Goal: Task Accomplishment & Management: Manage account settings

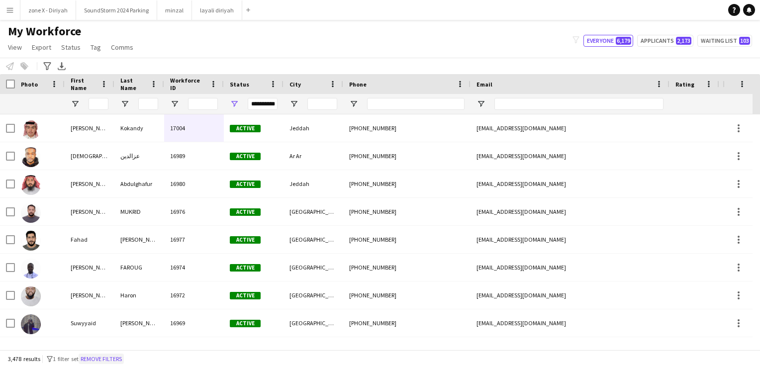
click at [99, 360] on button "Remove filters" at bounding box center [101, 359] width 45 height 11
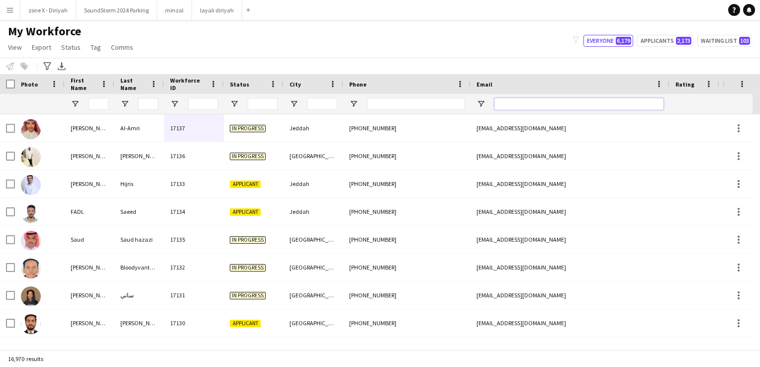
click at [591, 100] on input "Email Filter Input" at bounding box center [578, 104] width 169 height 12
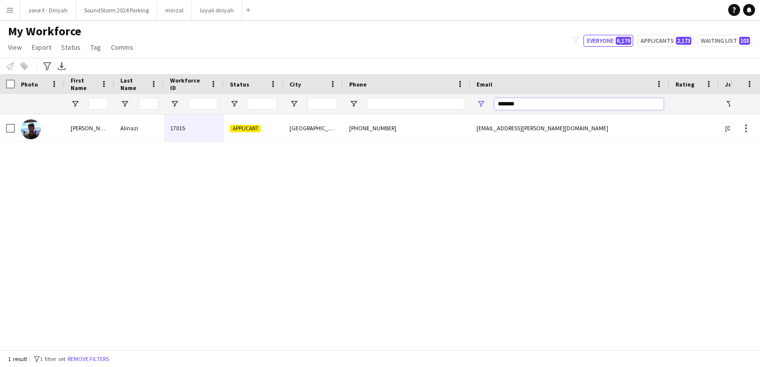
type input "*******"
click at [434, 132] on div "[PHONE_NUMBER]" at bounding box center [406, 127] width 127 height 27
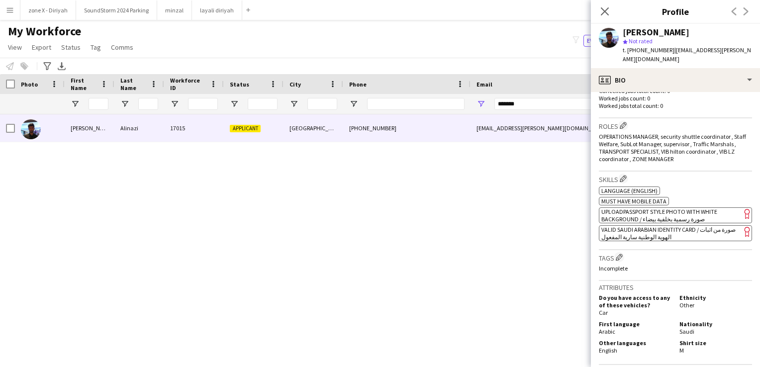
scroll to position [290, 0]
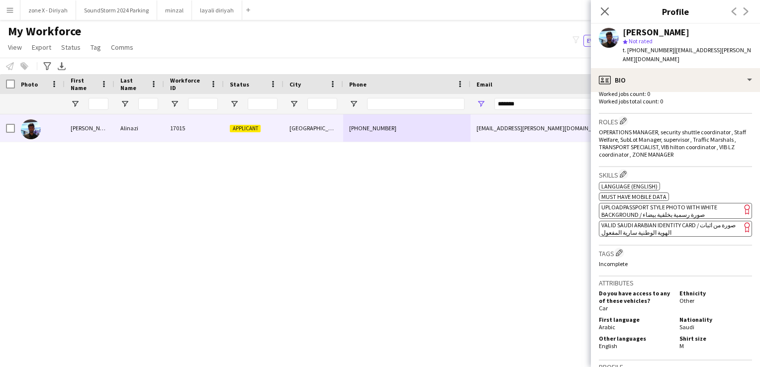
click at [662, 221] on app-spec-pill "ok-circled2 background Layer 1 cross-circle-red background Layer 1 VALID SAUDI …" at bounding box center [675, 229] width 153 height 16
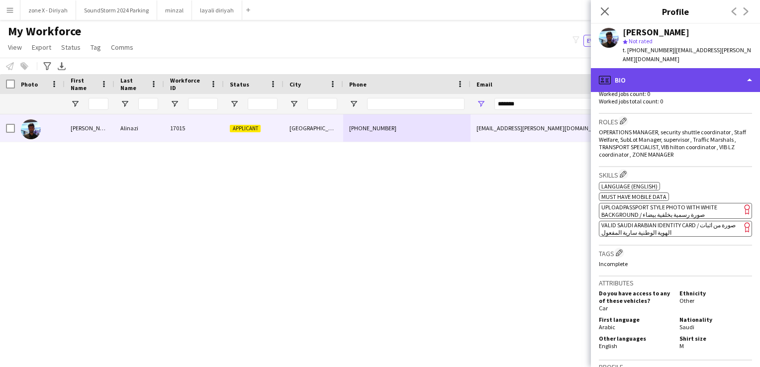
click at [725, 75] on div "profile Bio" at bounding box center [675, 80] width 169 height 24
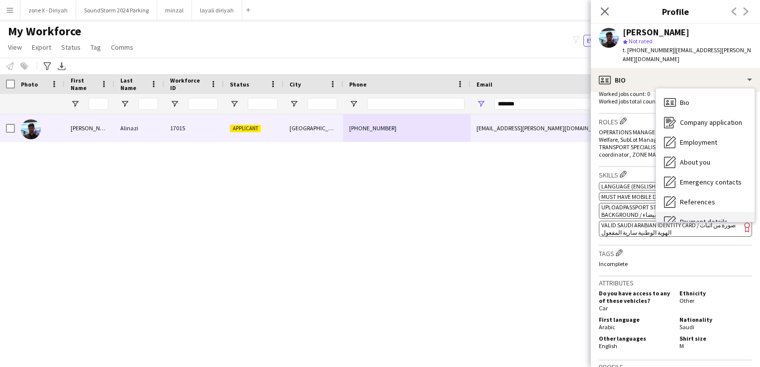
click at [670, 212] on div "Payment details Payment details" at bounding box center [705, 222] width 98 height 20
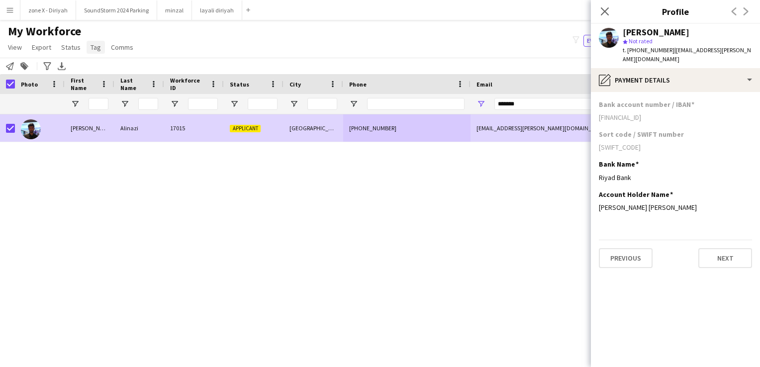
click at [94, 48] on span "Tag" at bounding box center [96, 47] width 10 height 9
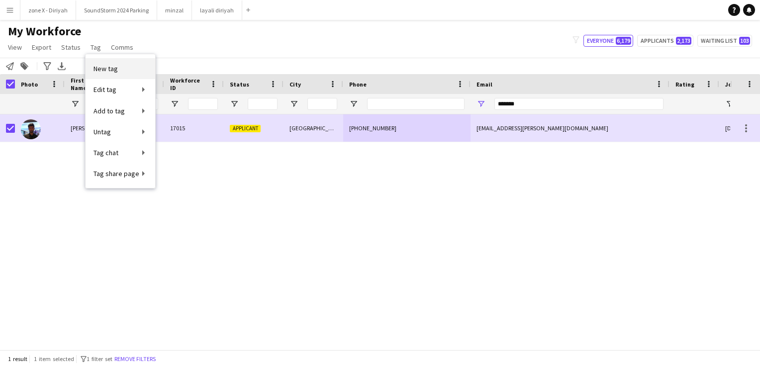
click at [123, 71] on link "New tag" at bounding box center [121, 68] width 70 height 21
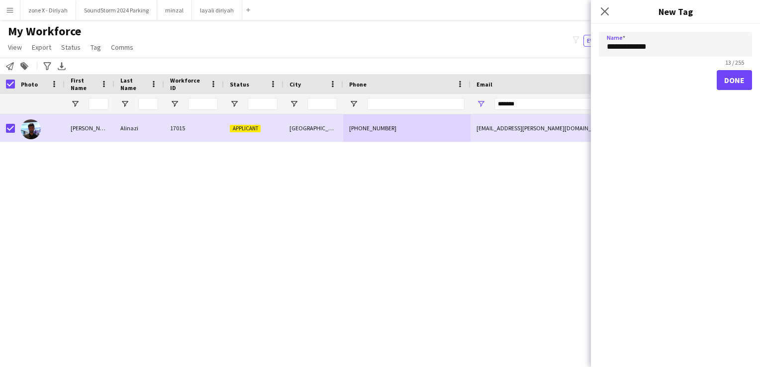
type input "**********"
click at [737, 88] on button "Done" at bounding box center [734, 80] width 35 height 20
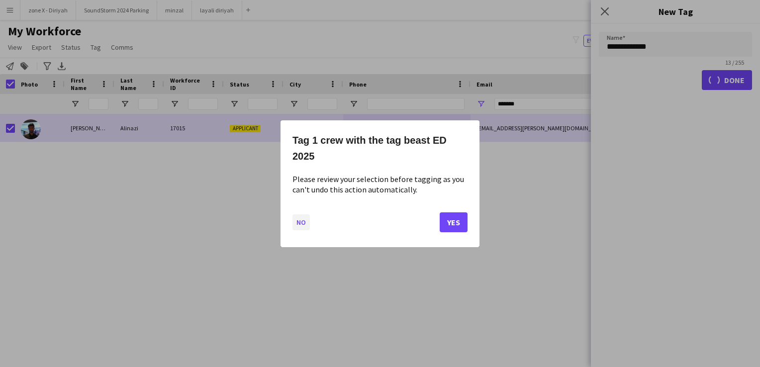
click at [294, 216] on button "No" at bounding box center [300, 222] width 17 height 16
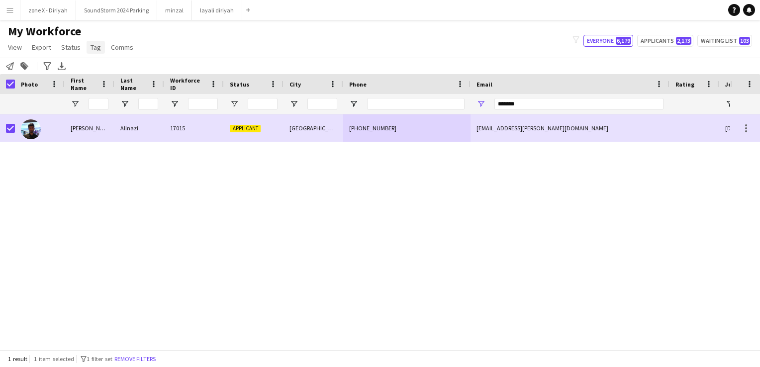
click at [92, 52] on link "Tag" at bounding box center [96, 47] width 18 height 13
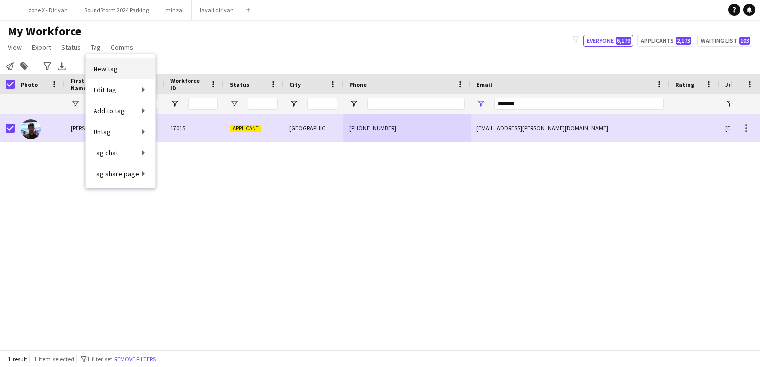
click at [127, 65] on link "New tag" at bounding box center [121, 68] width 70 height 21
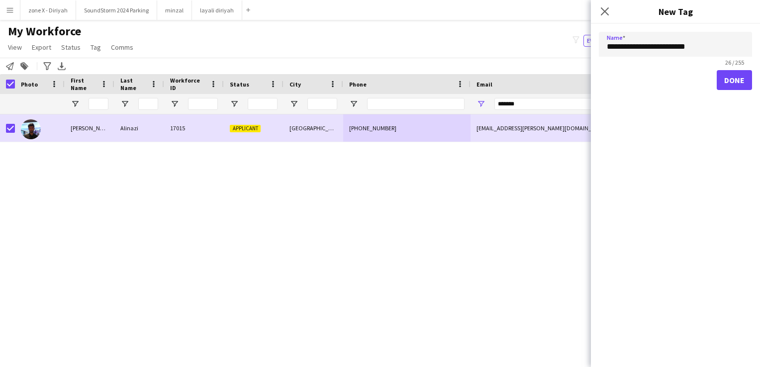
click at [690, 46] on input "**********" at bounding box center [675, 44] width 153 height 25
click at [674, 48] on input "**********" at bounding box center [675, 44] width 153 height 25
type input "**********"
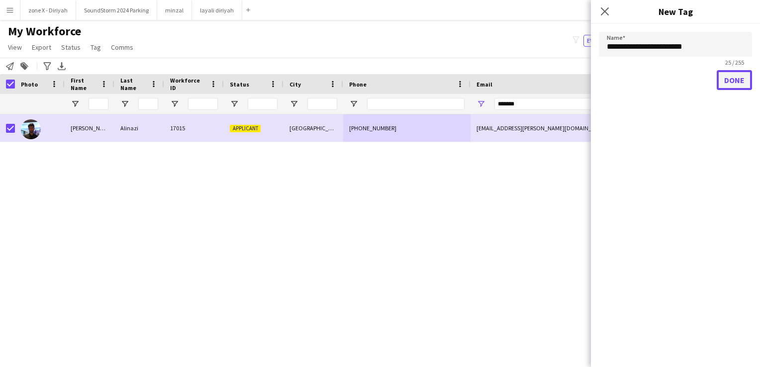
click at [728, 85] on button "Done" at bounding box center [734, 80] width 35 height 20
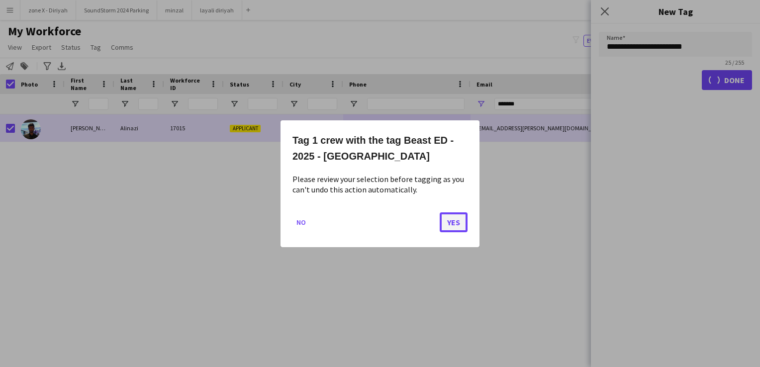
click at [463, 227] on button "Yes" at bounding box center [454, 222] width 28 height 20
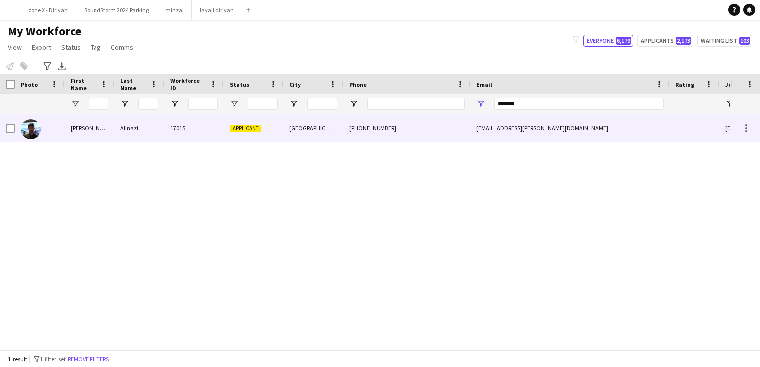
click at [326, 124] on div "[GEOGRAPHIC_DATA]" at bounding box center [313, 127] width 60 height 27
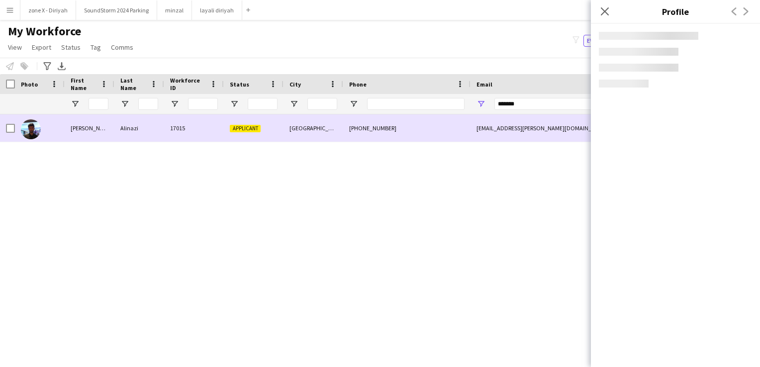
click at [326, 124] on div "[GEOGRAPHIC_DATA]" at bounding box center [313, 127] width 60 height 27
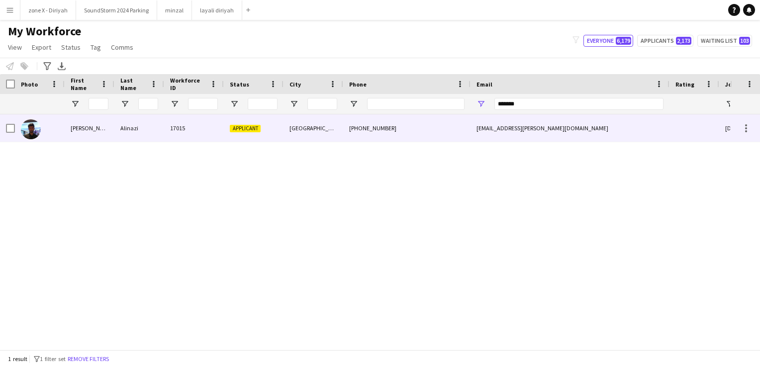
click at [231, 129] on span "Applicant" at bounding box center [245, 128] width 31 height 7
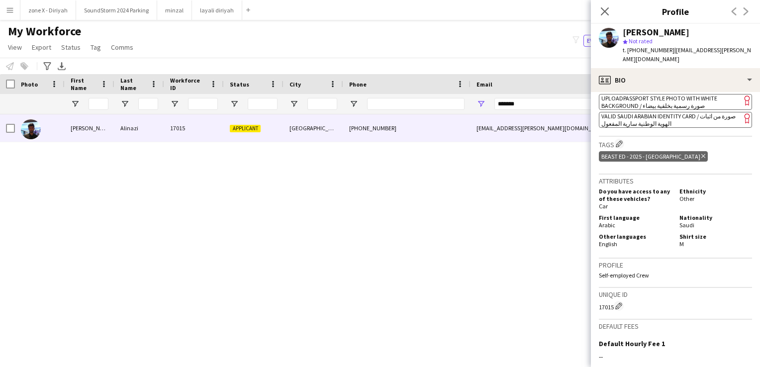
scroll to position [509, 0]
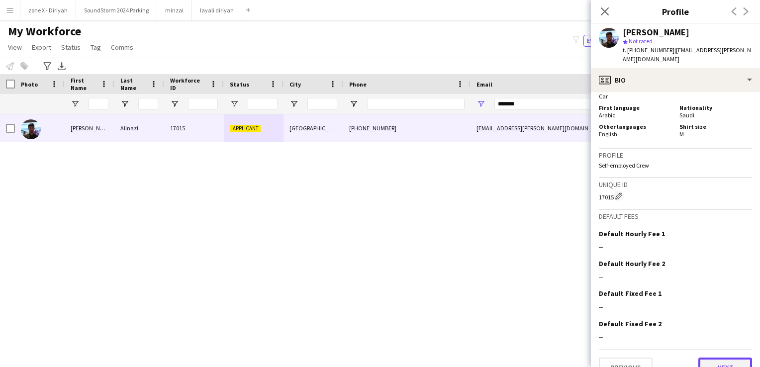
click at [724, 358] on button "Next" at bounding box center [725, 368] width 54 height 20
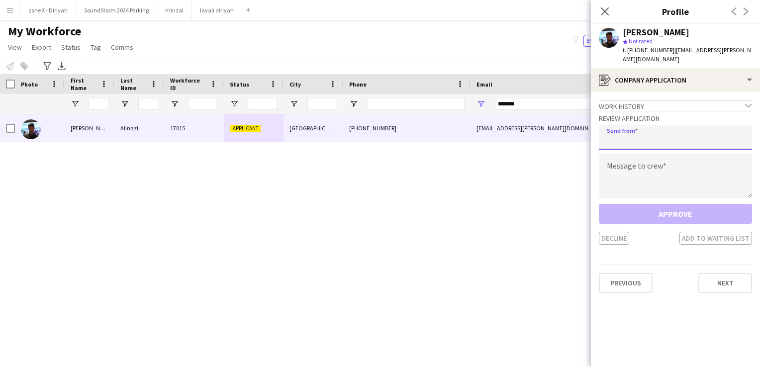
click at [625, 130] on input "email" at bounding box center [675, 137] width 153 height 25
type input "**********"
click at [627, 167] on textarea at bounding box center [675, 176] width 153 height 45
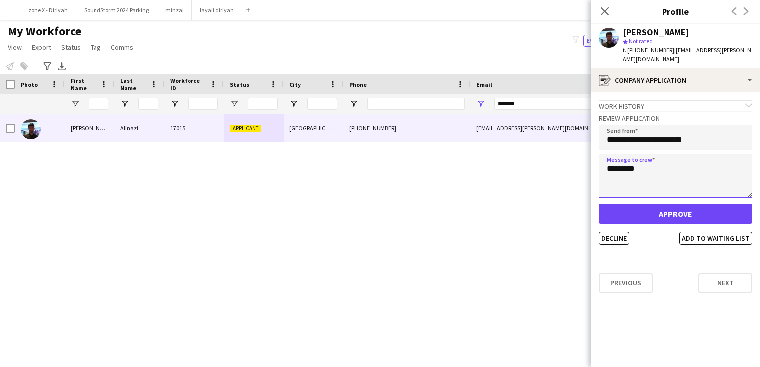
click at [643, 164] on textarea "********" at bounding box center [675, 176] width 153 height 45
type textarea "********"
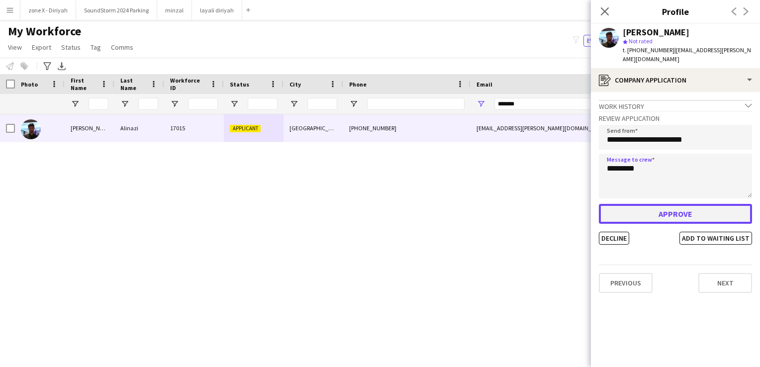
click at [671, 204] on button "Approve" at bounding box center [675, 214] width 153 height 20
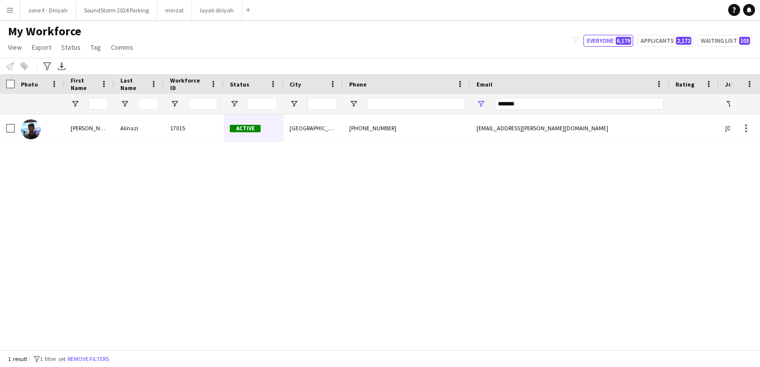
click at [8, 13] on app-icon "Menu" at bounding box center [10, 10] width 8 height 8
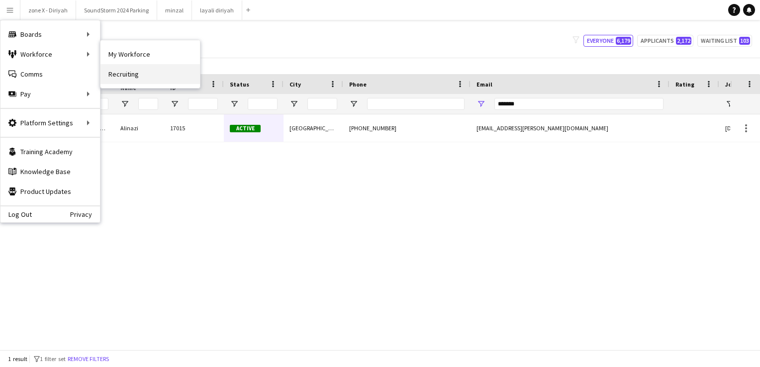
click at [134, 69] on link "Recruiting" at bounding box center [149, 74] width 99 height 20
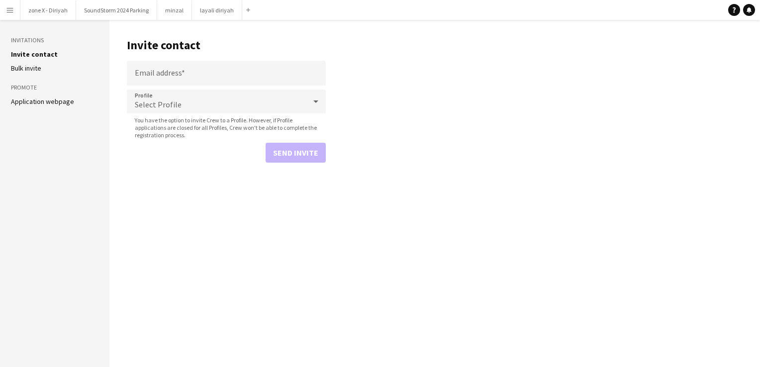
click at [55, 70] on li "Bulk invite" at bounding box center [55, 68] width 88 height 9
click at [45, 54] on link "Invite contact" at bounding box center [34, 54] width 47 height 9
click at [42, 102] on link "Application webpage" at bounding box center [42, 101] width 63 height 9
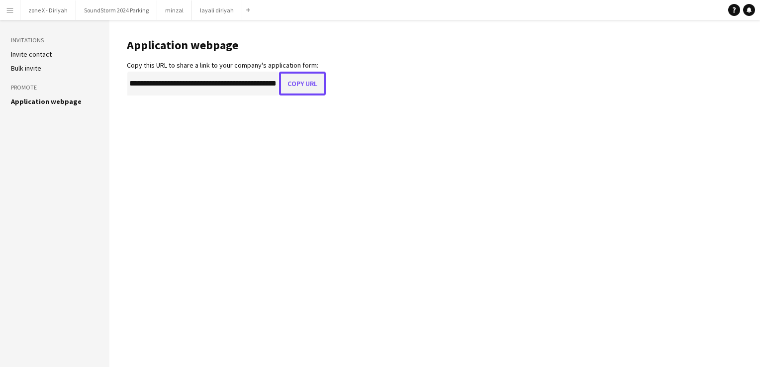
click at [296, 89] on button "Copy URL" at bounding box center [302, 84] width 47 height 24
click at [11, 6] on app-icon "Menu" at bounding box center [10, 10] width 8 height 8
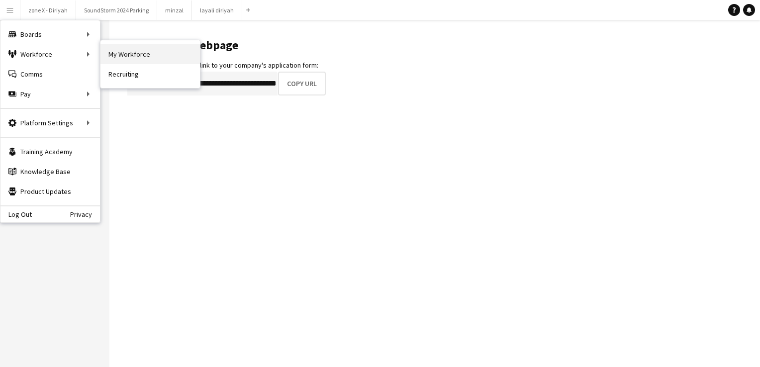
click at [127, 52] on link "My Workforce" at bounding box center [149, 54] width 99 height 20
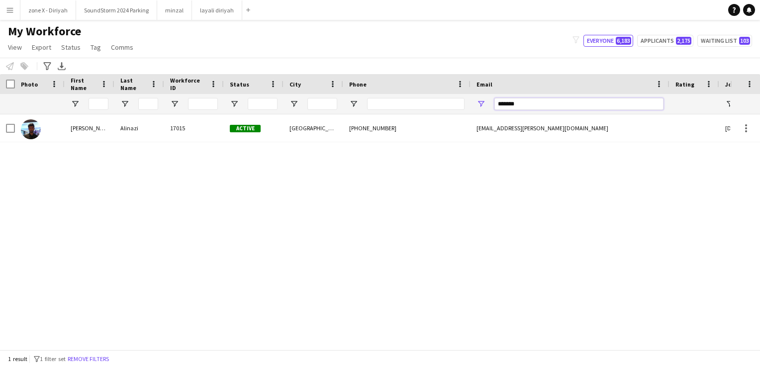
click at [551, 102] on input "*******" at bounding box center [578, 104] width 169 height 12
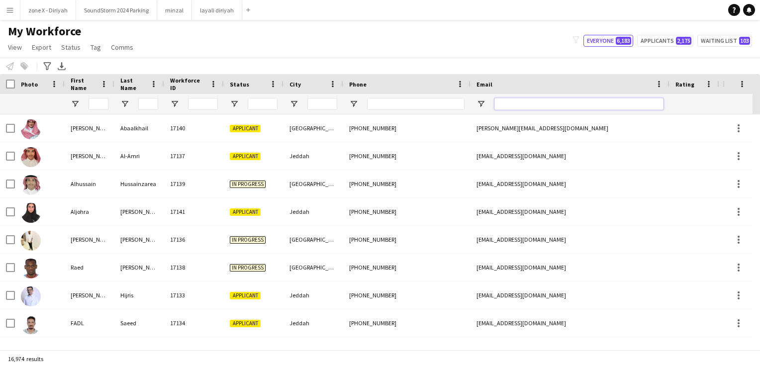
click at [514, 106] on input "Email Filter Input" at bounding box center [578, 104] width 169 height 12
paste input "**********"
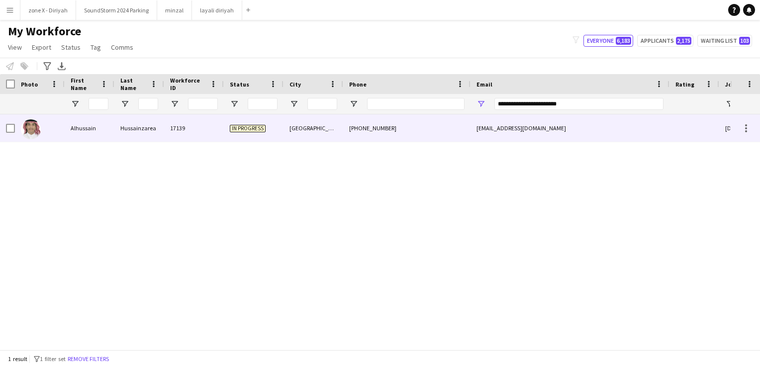
click at [480, 135] on div "[EMAIL_ADDRESS][DOMAIN_NAME]" at bounding box center [569, 127] width 199 height 27
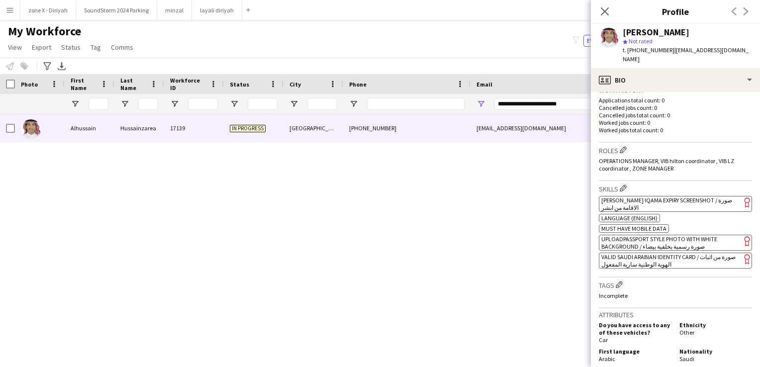
scroll to position [262, 0]
click at [704, 196] on span "[PERSON_NAME] Iqama Expiry Screenshot / صورة الاقامة من ابشر" at bounding box center [666, 203] width 131 height 15
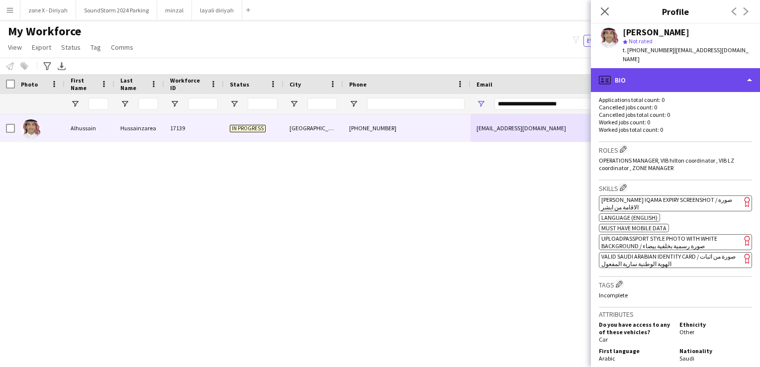
click at [665, 68] on div "profile Bio" at bounding box center [675, 80] width 169 height 24
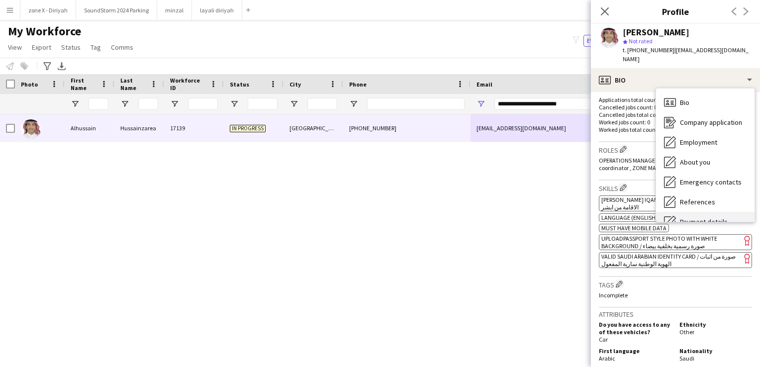
click at [691, 212] on div "Payment details Payment details" at bounding box center [705, 222] width 98 height 20
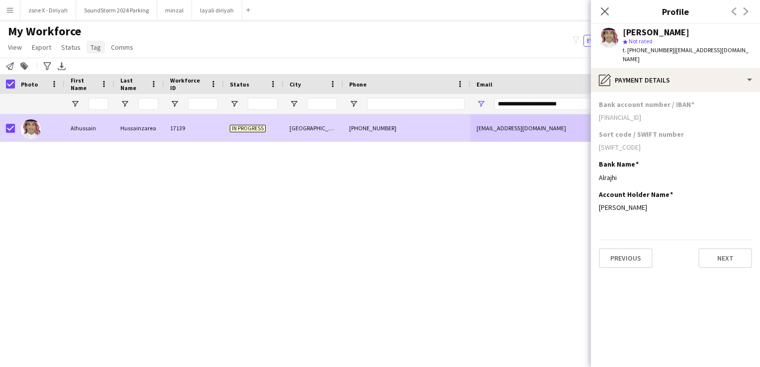
click at [93, 48] on span "Tag" at bounding box center [96, 47] width 10 height 9
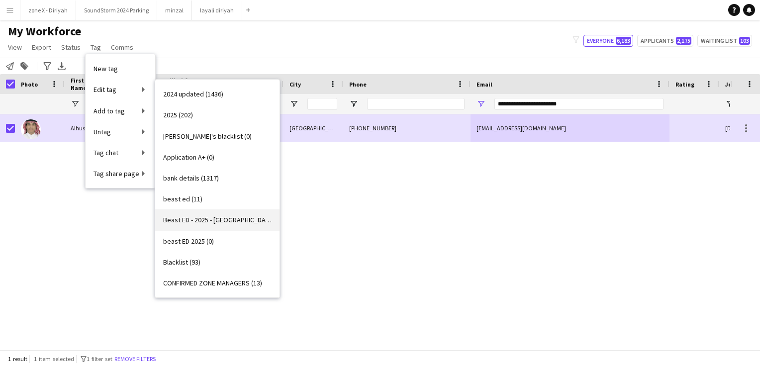
click at [223, 222] on span "Beast ED - 2025 - [GEOGRAPHIC_DATA] (1)" at bounding box center [217, 219] width 108 height 9
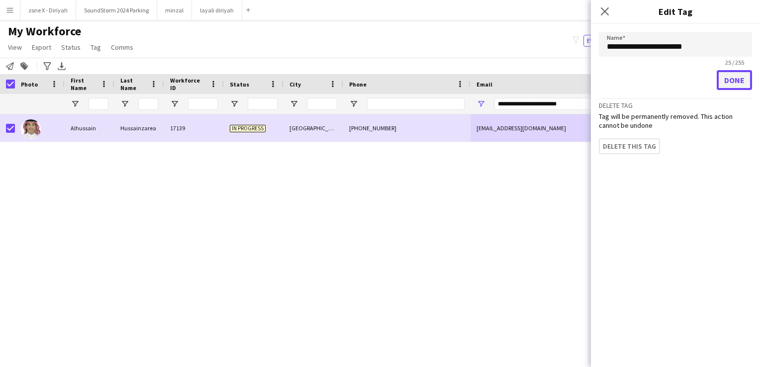
click at [733, 77] on button "Done" at bounding box center [734, 80] width 35 height 20
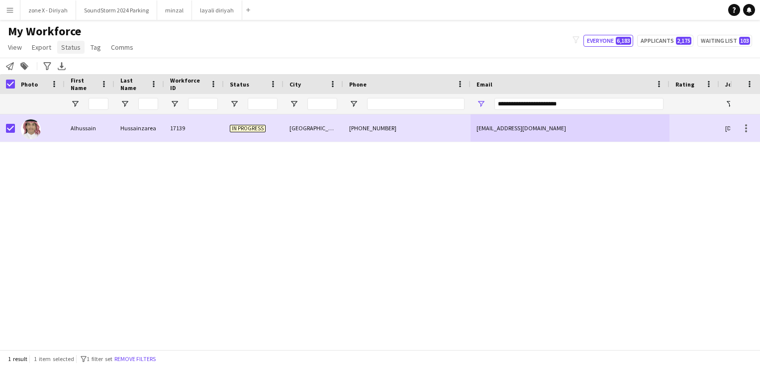
click at [60, 47] on link "Status" at bounding box center [70, 47] width 27 height 13
click at [75, 61] on link "Edit" at bounding box center [92, 68] width 70 height 21
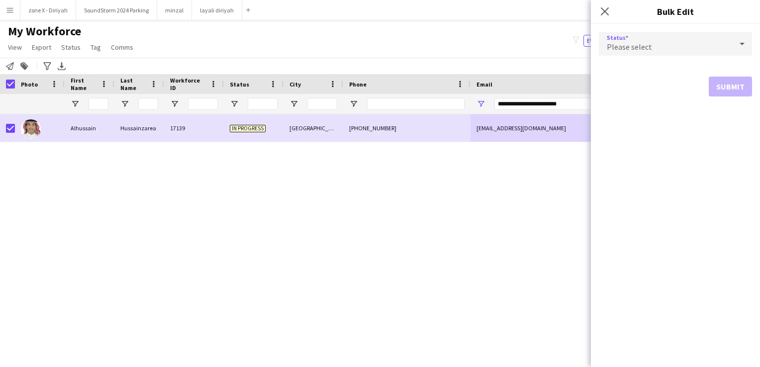
click at [634, 53] on div "Please select" at bounding box center [665, 44] width 133 height 24
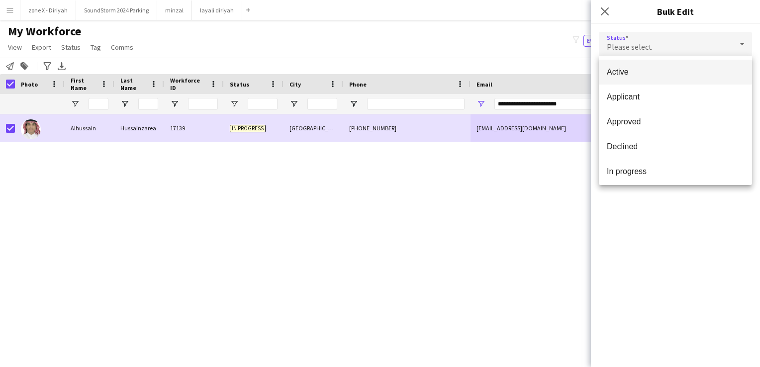
click at [639, 67] on span "Active" at bounding box center [675, 71] width 137 height 9
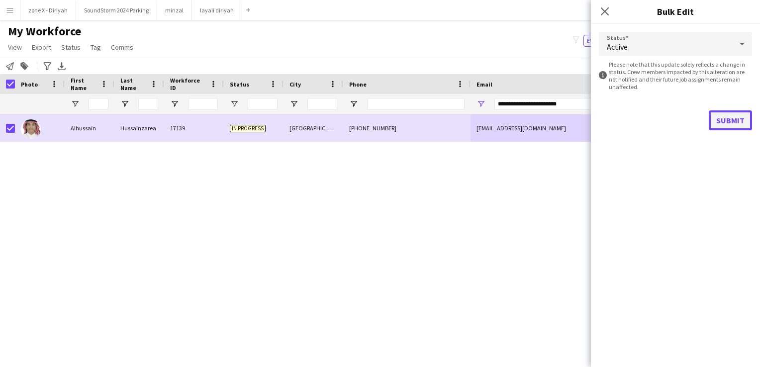
click at [724, 117] on button "Submit" at bounding box center [730, 120] width 43 height 20
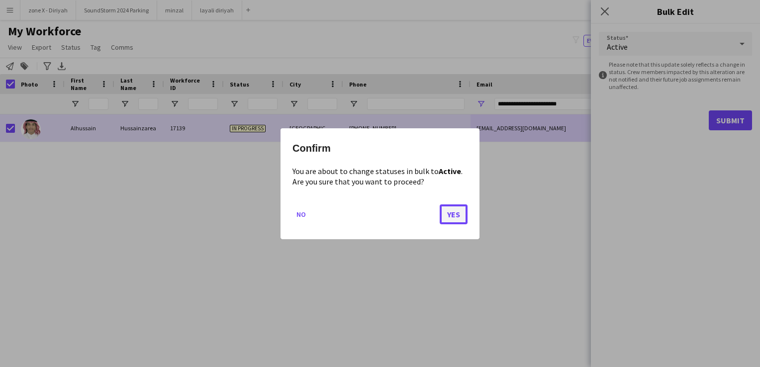
click at [453, 216] on button "Yes" at bounding box center [454, 214] width 28 height 20
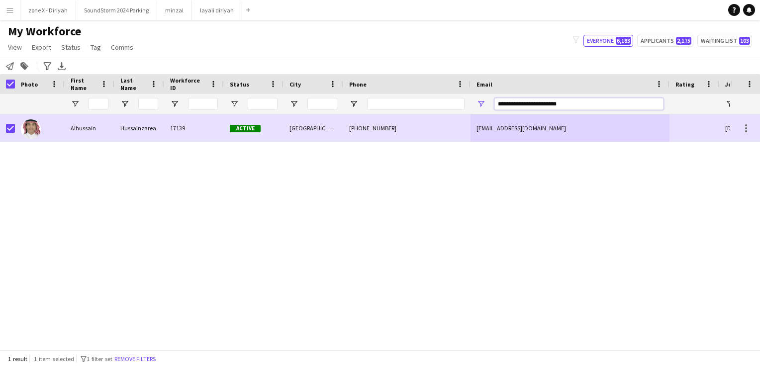
click at [578, 103] on input "**********" at bounding box center [578, 104] width 169 height 12
paste input "Email Filter Input"
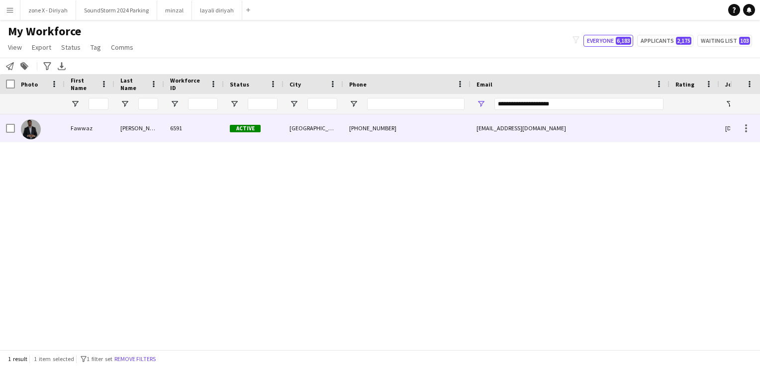
click at [565, 118] on div "[EMAIL_ADDRESS][DOMAIN_NAME]" at bounding box center [569, 127] width 199 height 27
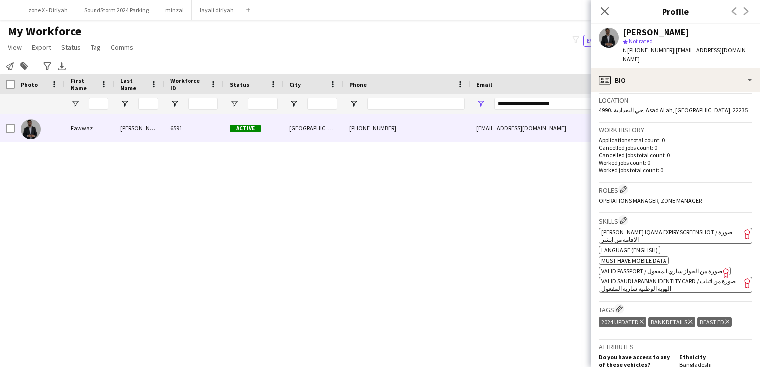
scroll to position [233, 0]
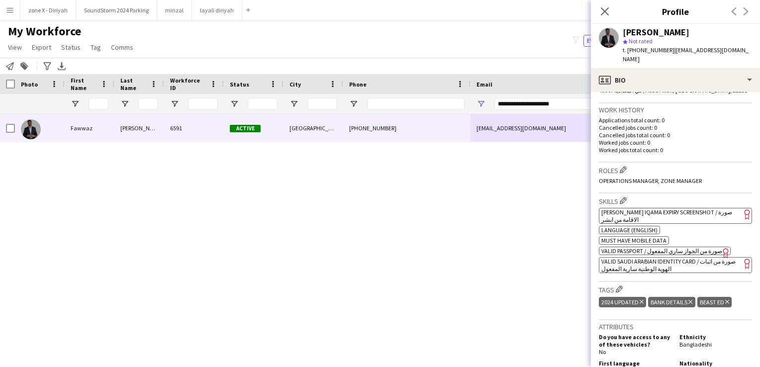
click at [688, 209] on app-spec-pill "ok-circled2 background Layer 1 cross-circle-red background Layer 1 [PERSON_NAME…" at bounding box center [675, 216] width 153 height 16
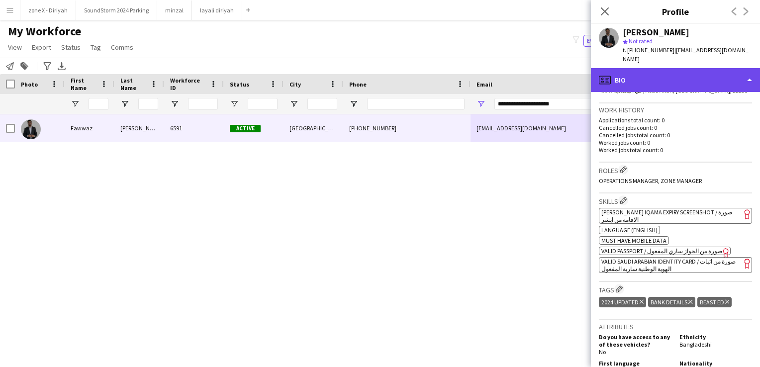
click at [706, 76] on div "profile Bio" at bounding box center [675, 80] width 169 height 24
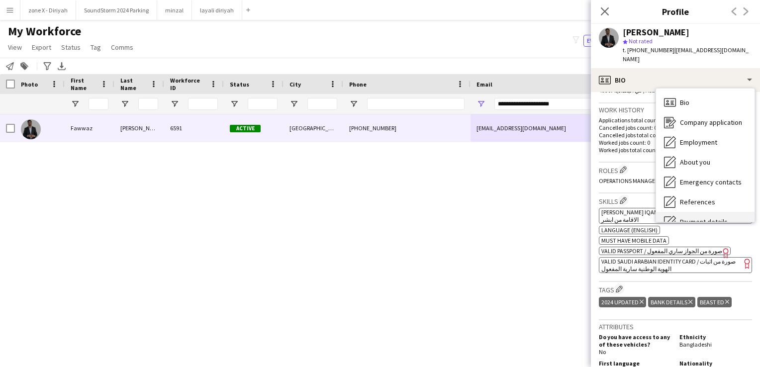
click at [714, 217] on span "Payment details" at bounding box center [704, 221] width 48 height 9
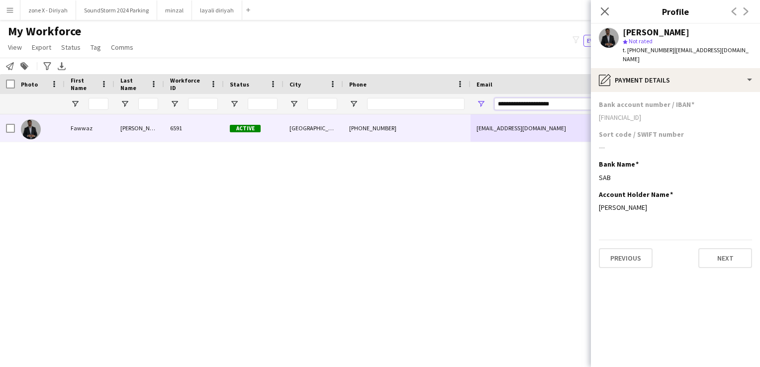
click at [550, 106] on input "**********" at bounding box center [578, 104] width 169 height 12
paste input "*"
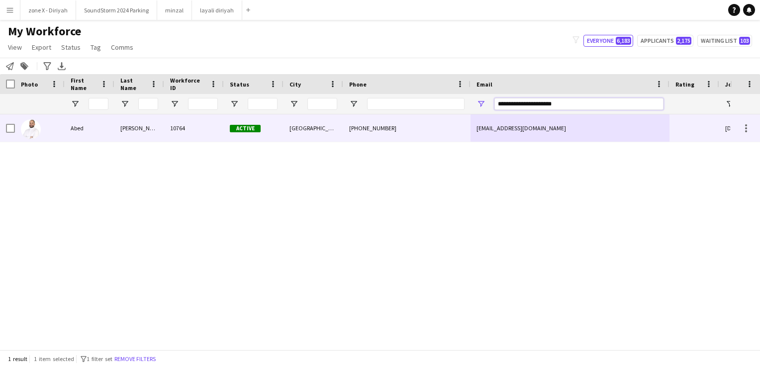
type input "**********"
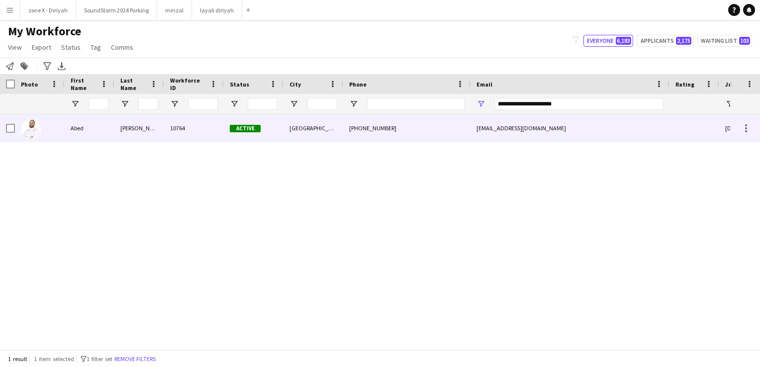
click at [559, 130] on div "[EMAIL_ADDRESS][DOMAIN_NAME]" at bounding box center [569, 127] width 199 height 27
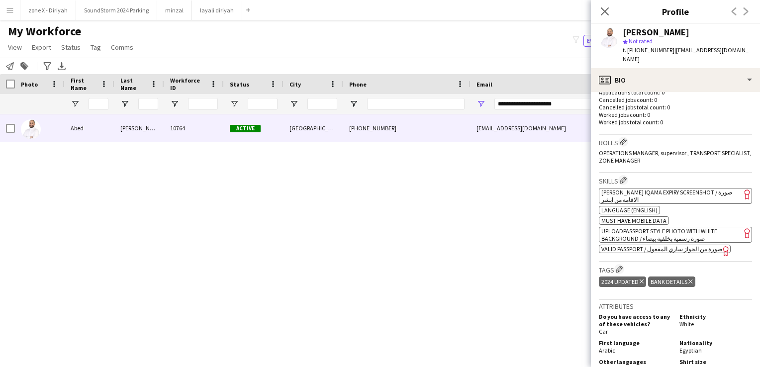
scroll to position [272, 0]
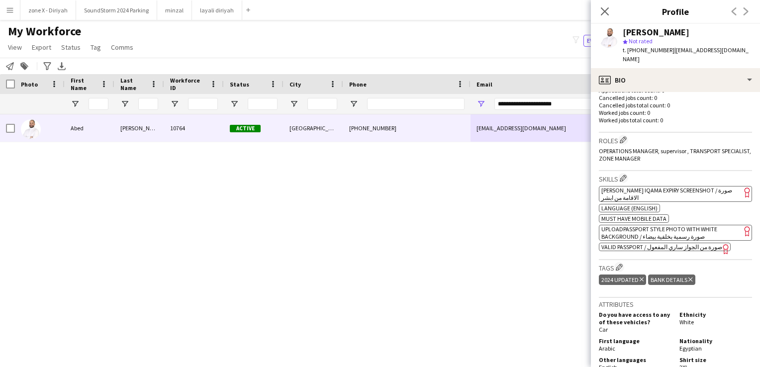
click at [683, 186] on app-spec-pill "ok-circled2 background Layer 1 cross-circle-red background Layer 1 [PERSON_NAME…" at bounding box center [675, 194] width 153 height 16
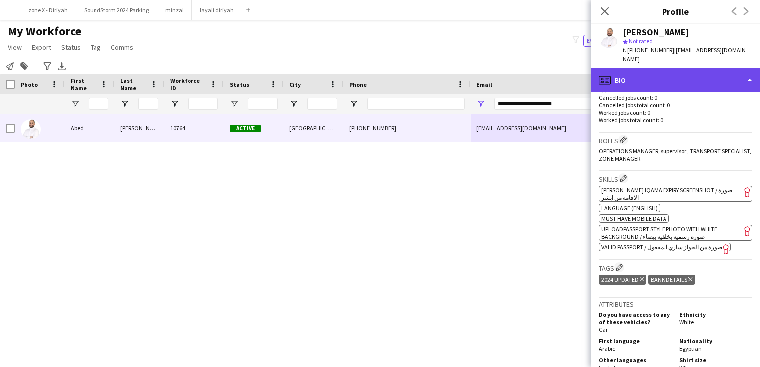
click at [660, 68] on div "profile Bio" at bounding box center [675, 80] width 169 height 24
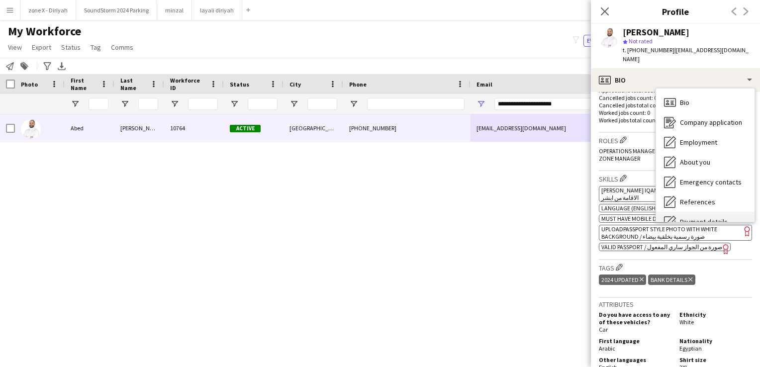
click at [682, 217] on span "Payment details" at bounding box center [704, 221] width 48 height 9
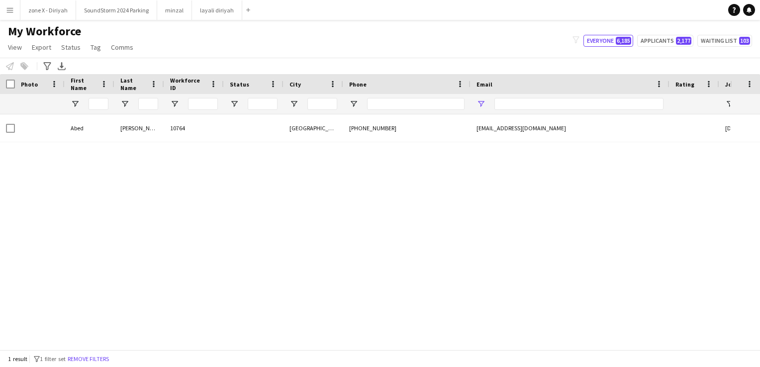
type input "**********"
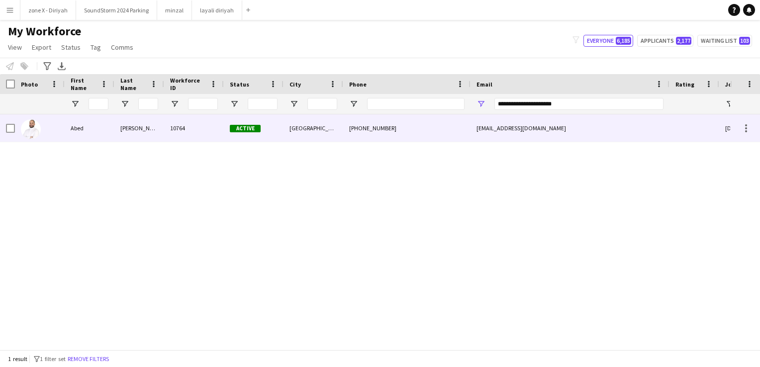
click at [438, 130] on div "[PHONE_NUMBER]" at bounding box center [406, 127] width 127 height 27
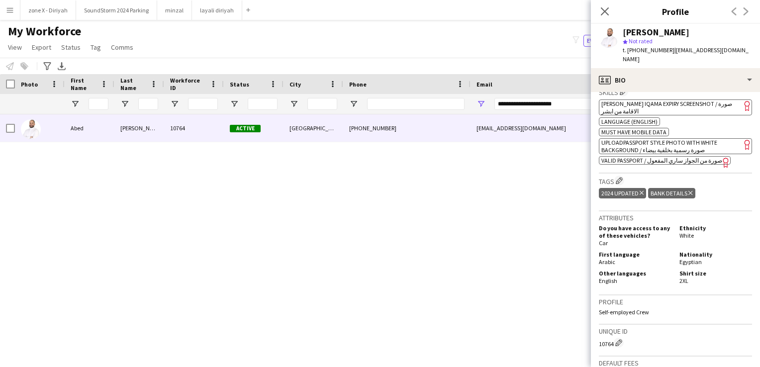
scroll to position [333, 0]
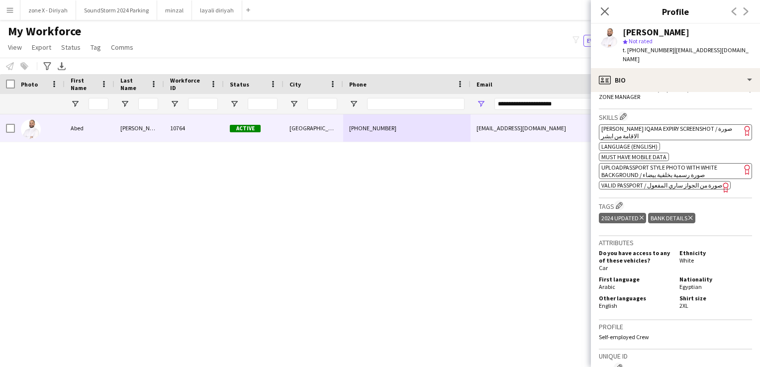
click at [682, 124] on app-spec-pill "ok-circled2 background Layer 1 cross-circle-red background Layer 1 [PERSON_NAME…" at bounding box center [675, 132] width 153 height 16
click at [680, 124] on app-spec-pill "ok-circled2 background Layer 1 cross-circle-red background Layer 1 [PERSON_NAME…" at bounding box center [675, 132] width 153 height 16
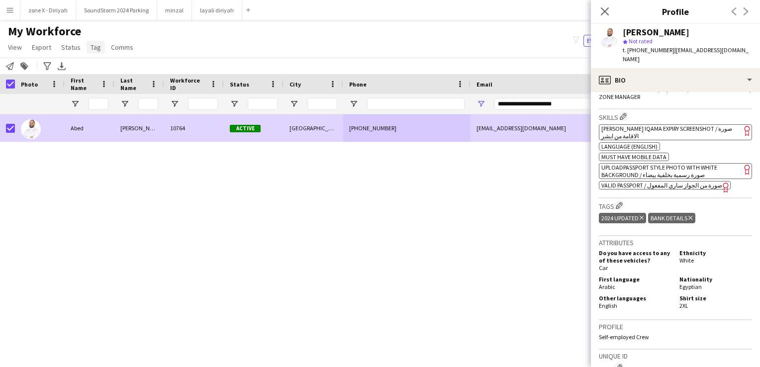
click at [91, 47] on span "Tag" at bounding box center [96, 47] width 10 height 9
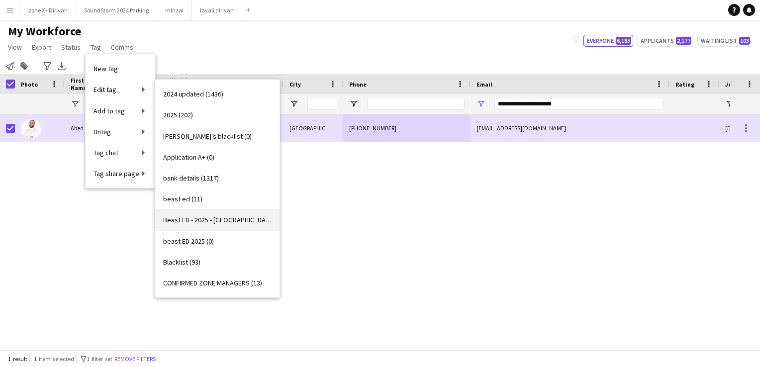
click at [197, 218] on span "Beast ED - 2025 - [GEOGRAPHIC_DATA] (1)" at bounding box center [217, 219] width 108 height 9
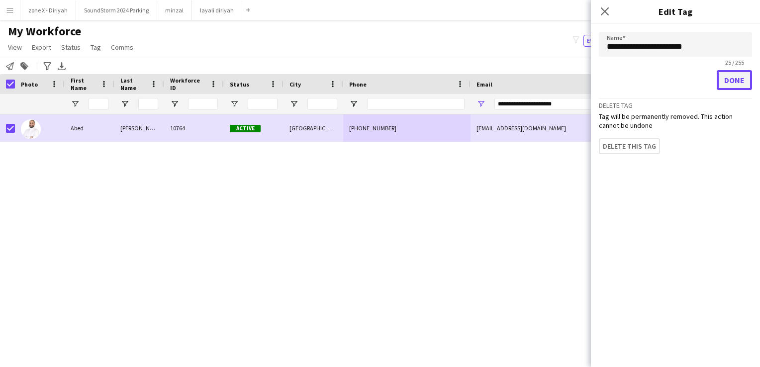
click at [725, 82] on button "Done" at bounding box center [734, 80] width 35 height 20
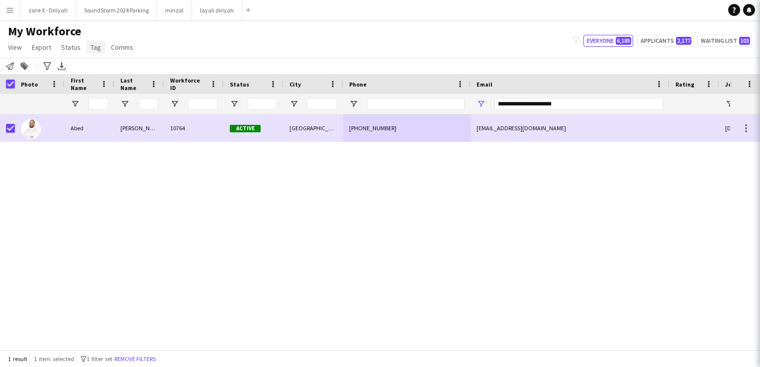
click at [96, 45] on span "Tag" at bounding box center [96, 47] width 10 height 9
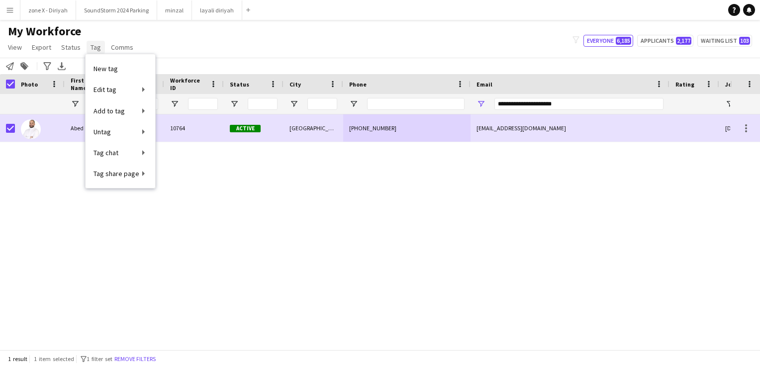
click at [96, 45] on span "Tag" at bounding box center [96, 47] width 10 height 9
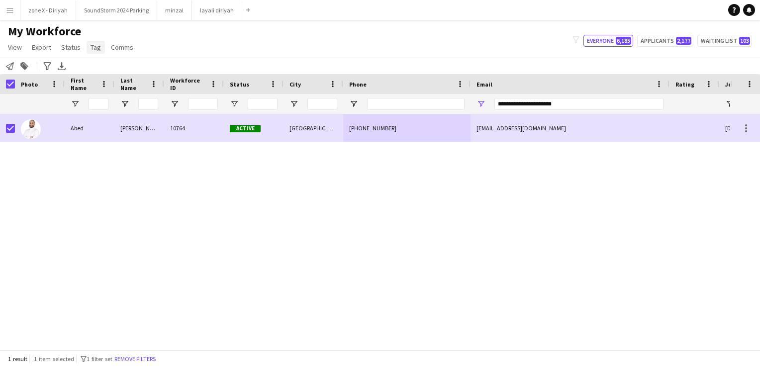
click at [96, 45] on span "Tag" at bounding box center [96, 47] width 10 height 9
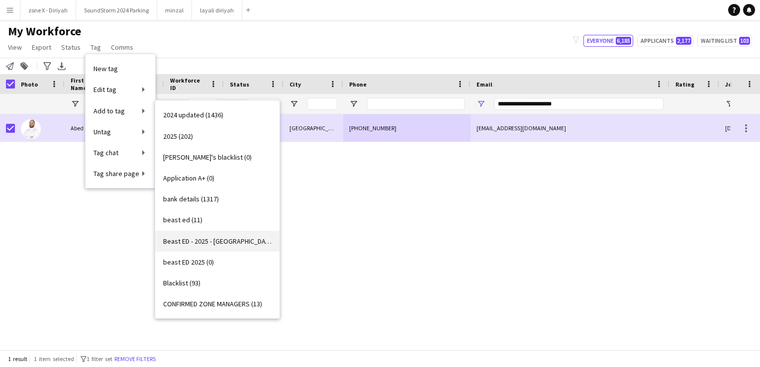
click at [236, 239] on span "Beast ED - 2025 - [GEOGRAPHIC_DATA] (1)" at bounding box center [217, 241] width 108 height 9
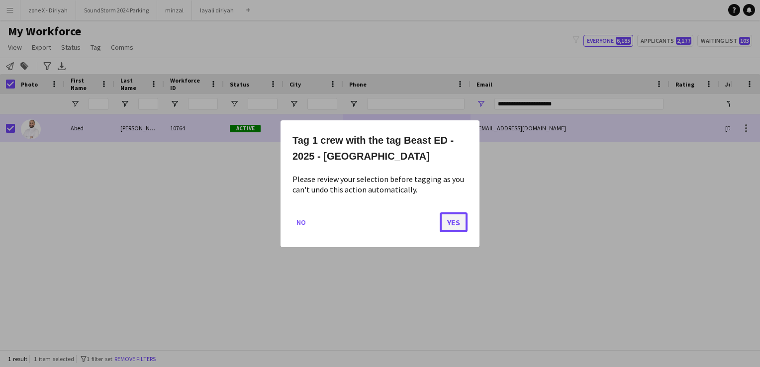
click at [456, 223] on button "Yes" at bounding box center [454, 222] width 28 height 20
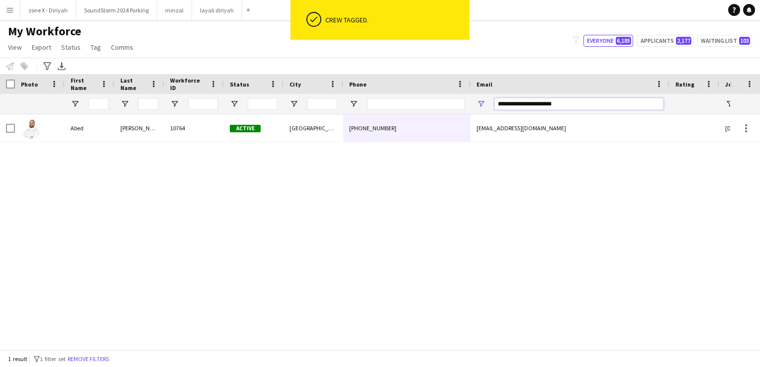
click at [613, 98] on input "**********" at bounding box center [578, 104] width 169 height 12
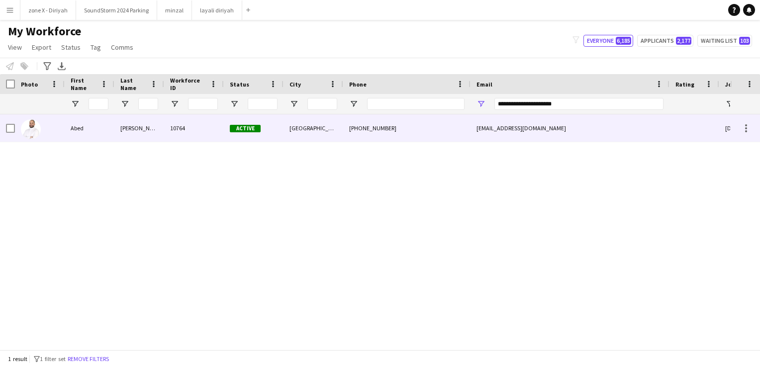
click at [582, 127] on div "[EMAIL_ADDRESS][DOMAIN_NAME]" at bounding box center [569, 127] width 199 height 27
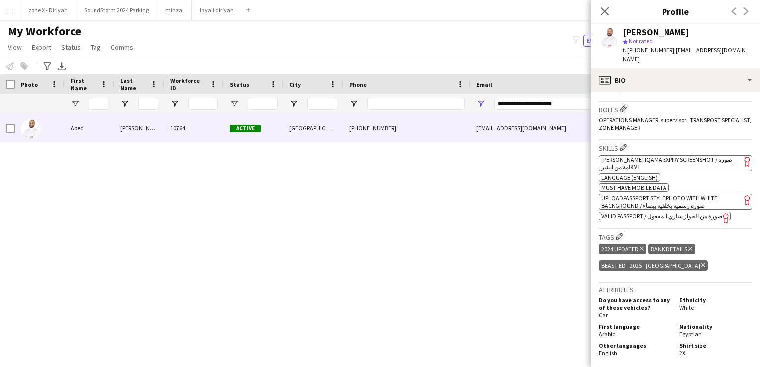
scroll to position [318, 0]
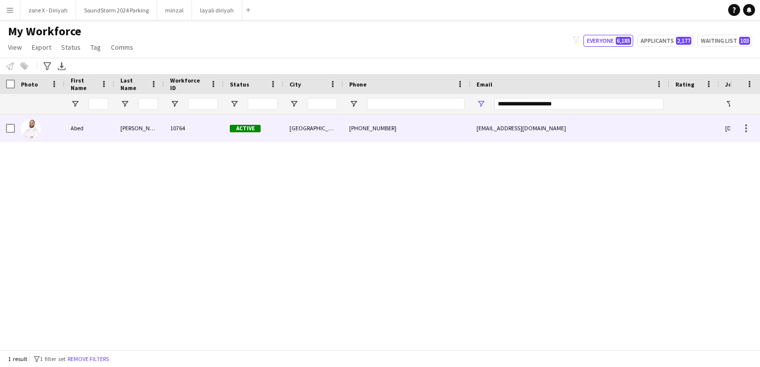
click at [437, 140] on div "[PHONE_NUMBER]" at bounding box center [406, 127] width 127 height 27
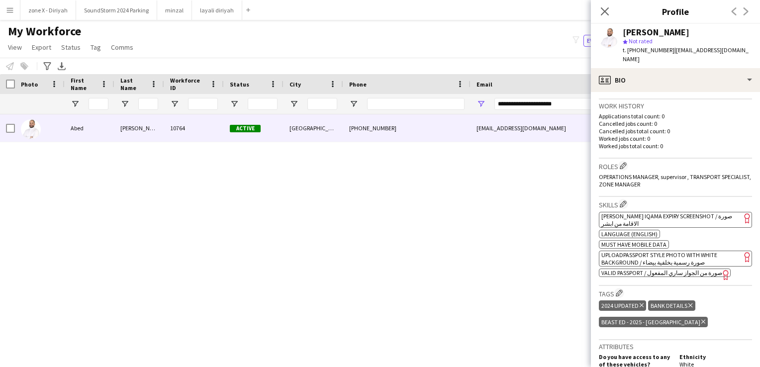
scroll to position [245, 0]
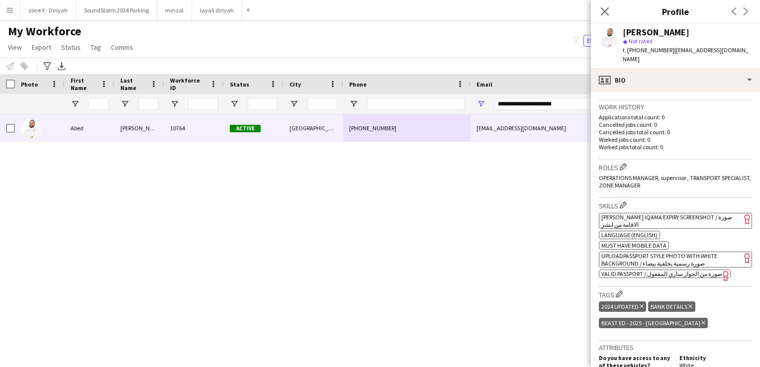
click at [672, 213] on app-spec-pill "ok-circled2 background Layer 1 cross-circle-red background Layer 1 [PERSON_NAME…" at bounding box center [675, 221] width 153 height 16
click at [572, 103] on input "**********" at bounding box center [578, 104] width 169 height 12
paste input "Email Filter Input"
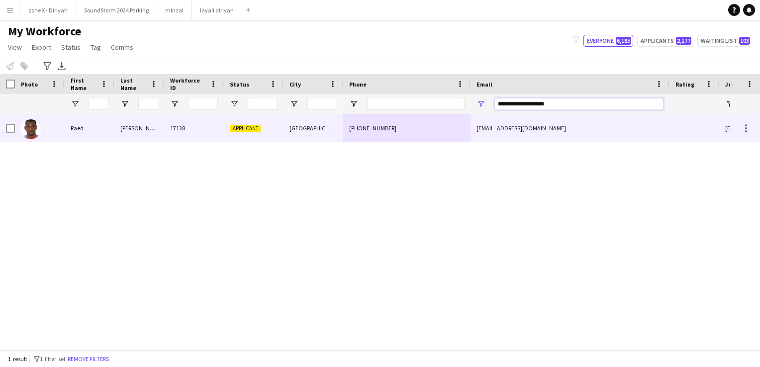
type input "**********"
click at [563, 129] on div "[EMAIL_ADDRESS][DOMAIN_NAME]" at bounding box center [569, 127] width 199 height 27
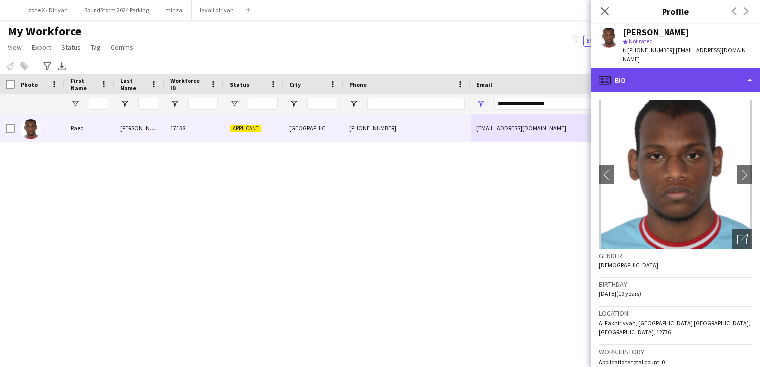
click at [704, 73] on div "profile Bio" at bounding box center [675, 80] width 169 height 24
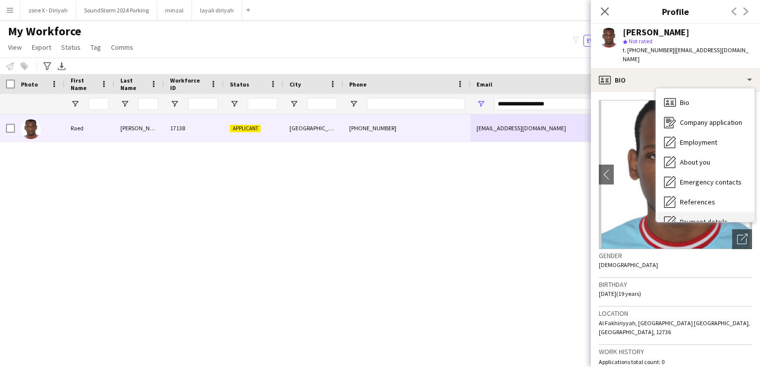
click at [684, 217] on span "Payment details" at bounding box center [704, 221] width 48 height 9
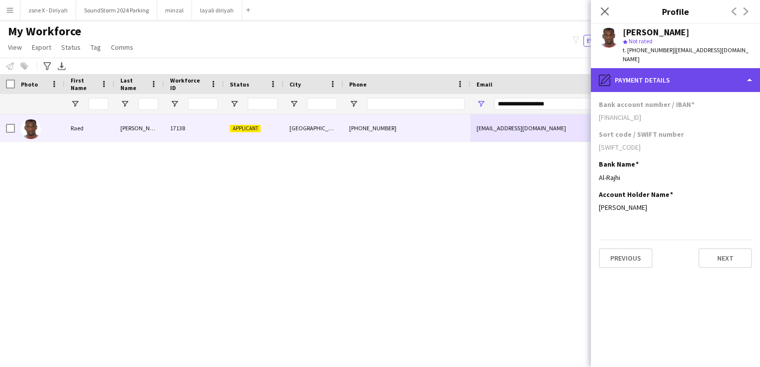
click at [693, 79] on div "pencil4 Payment details" at bounding box center [675, 80] width 169 height 24
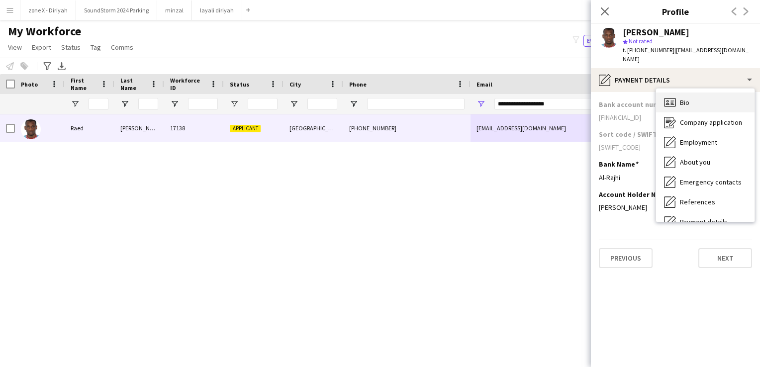
click at [693, 93] on div "Bio Bio" at bounding box center [705, 103] width 98 height 20
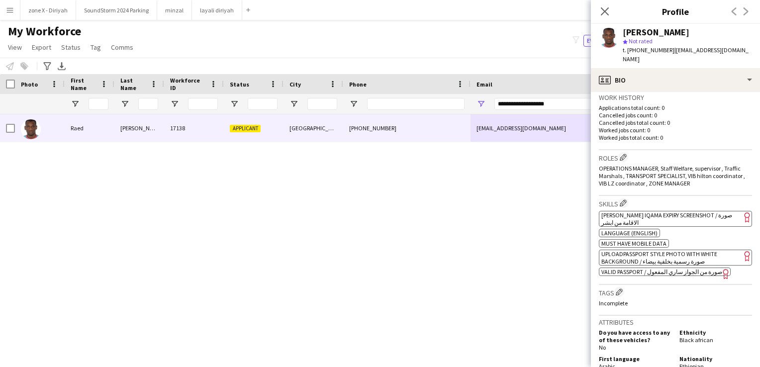
scroll to position [256, 0]
click at [688, 209] on span "[PERSON_NAME] Iqama Expiry Screenshot / صورة الاقامة من ابشر" at bounding box center [666, 216] width 131 height 15
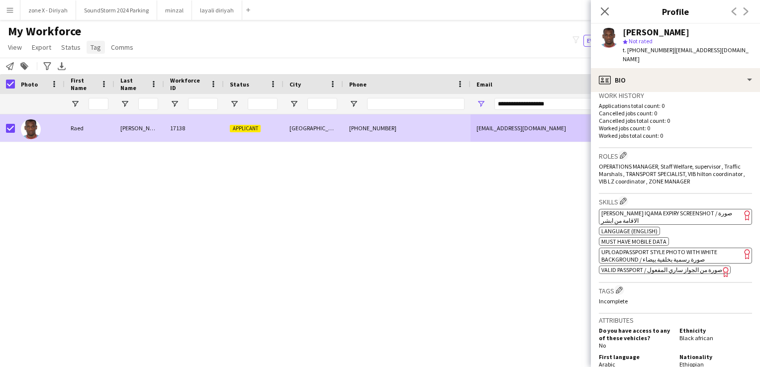
click at [96, 48] on span "Tag" at bounding box center [96, 47] width 10 height 9
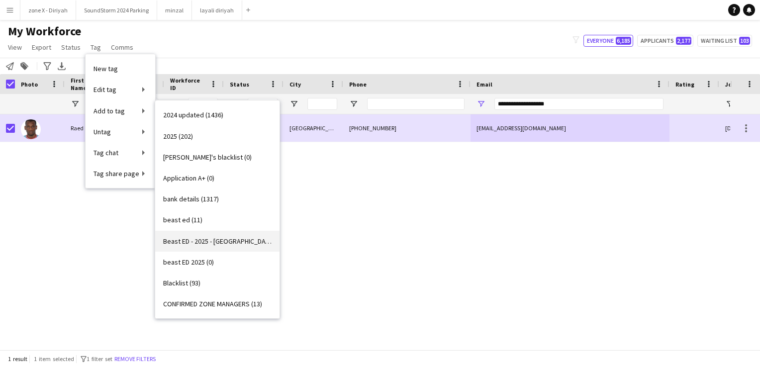
click at [227, 242] on span "Beast ED - 2025 - riyadh (2)" at bounding box center [217, 241] width 108 height 9
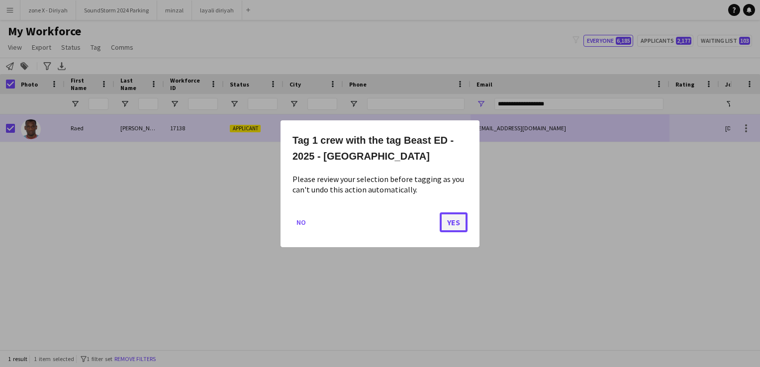
click at [463, 215] on button "Yes" at bounding box center [454, 222] width 28 height 20
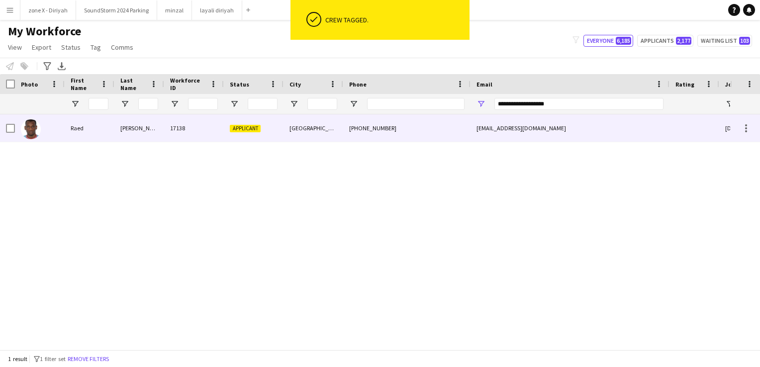
click at [482, 124] on div "[EMAIL_ADDRESS][DOMAIN_NAME]" at bounding box center [569, 127] width 199 height 27
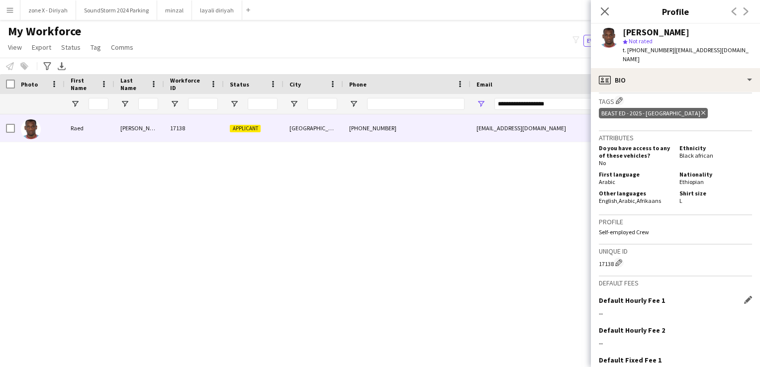
scroll to position [512, 0]
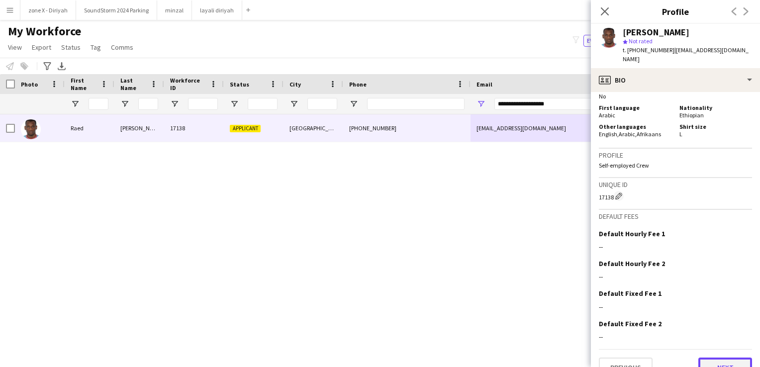
click at [716, 358] on button "Next" at bounding box center [725, 368] width 54 height 20
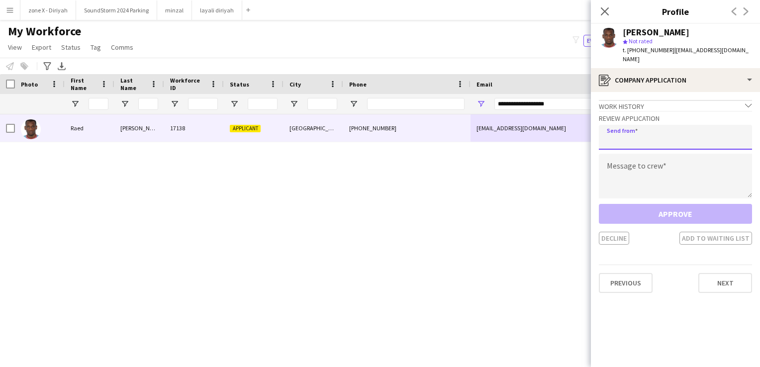
click at [643, 136] on input "email" at bounding box center [675, 137] width 153 height 25
type input "**********"
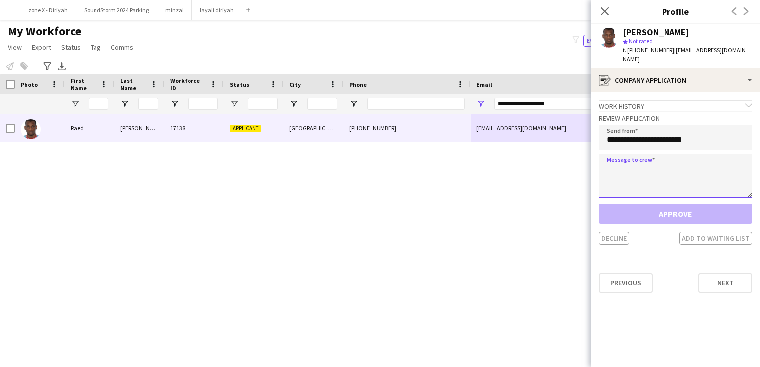
click at [642, 166] on textarea at bounding box center [675, 176] width 153 height 45
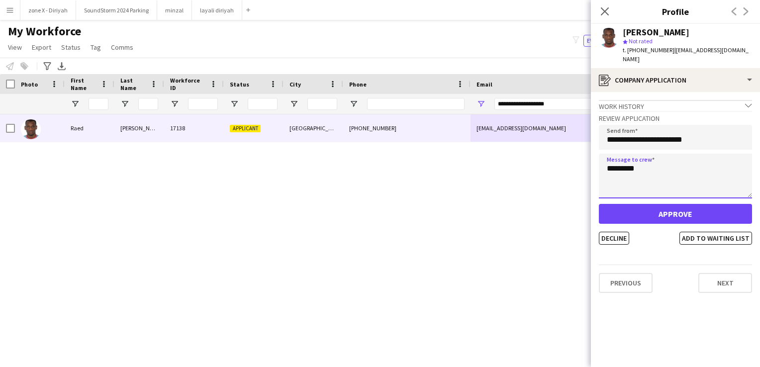
type textarea "********"
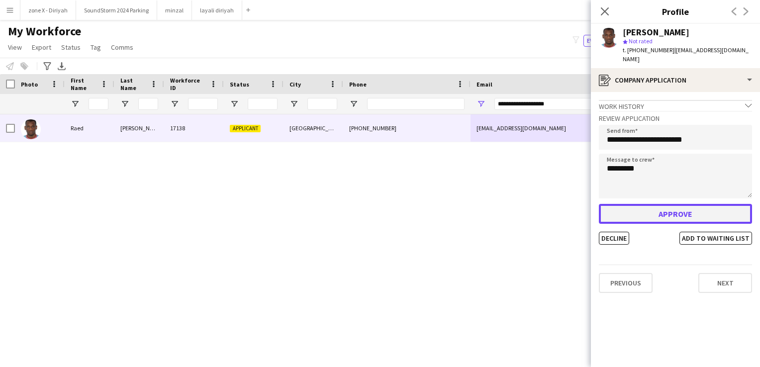
click at [643, 206] on button "Approve" at bounding box center [675, 214] width 153 height 20
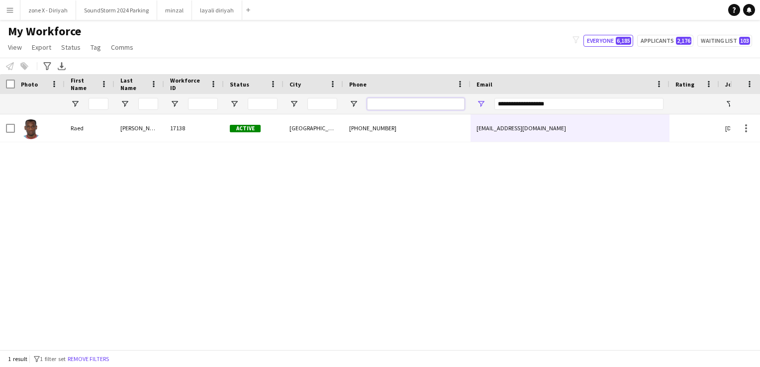
click at [428, 98] on input "Phone Filter Input" at bounding box center [415, 104] width 97 height 12
click at [561, 104] on input "**********" at bounding box center [578, 104] width 169 height 12
click at [393, 106] on input "Phone Filter Input" at bounding box center [415, 104] width 97 height 12
